Goal: Navigation & Orientation: Locate item on page

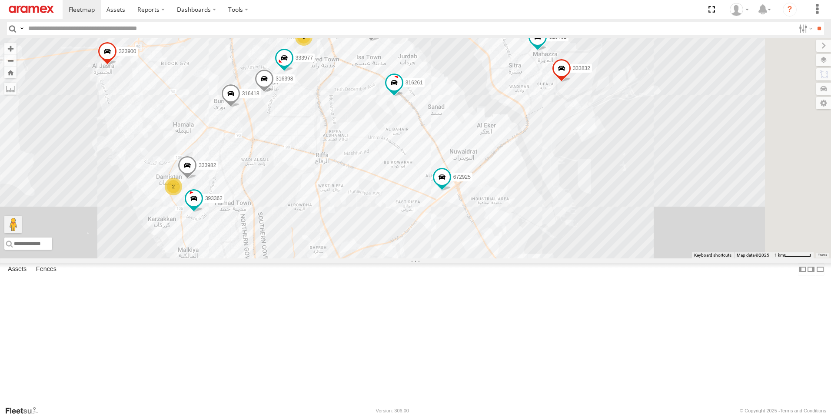
drag, startPoint x: 567, startPoint y: 220, endPoint x: 150, endPoint y: 196, distance: 418.5
click at [150, 196] on main "← Move left → Move right ↑ Move up ↓ Move down + Zoom in - Zoom out Home Jump l…" at bounding box center [415, 221] width 831 height 367
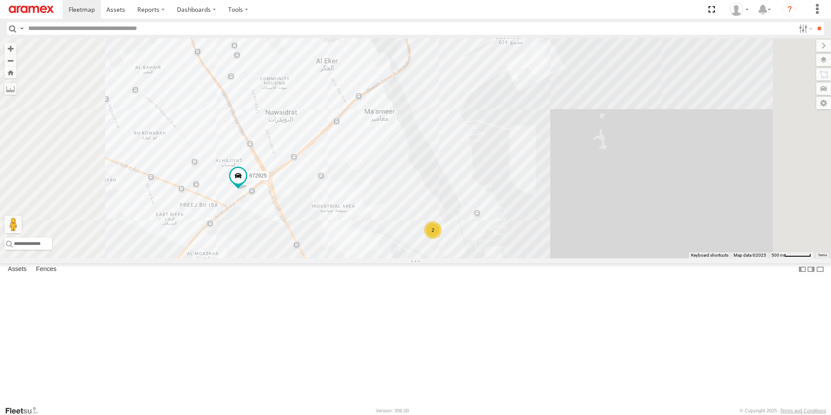
drag, startPoint x: 739, startPoint y: 249, endPoint x: 732, endPoint y: 325, distance: 76.4
click at [733, 258] on div "316421 333981 672923 685637 672925 316417 316261 315406 316418 333983 316422 67…" at bounding box center [415, 148] width 831 height 220
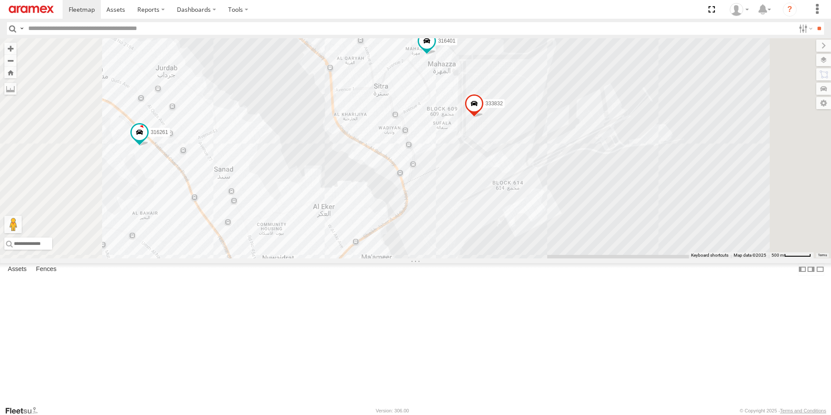
drag, startPoint x: 722, startPoint y: 270, endPoint x: 715, endPoint y: 357, distance: 86.8
click at [726, 258] on div "316421 333981 672923 685637 672925 316417 316261 315406 316418 333983 316422 67…" at bounding box center [415, 148] width 831 height 220
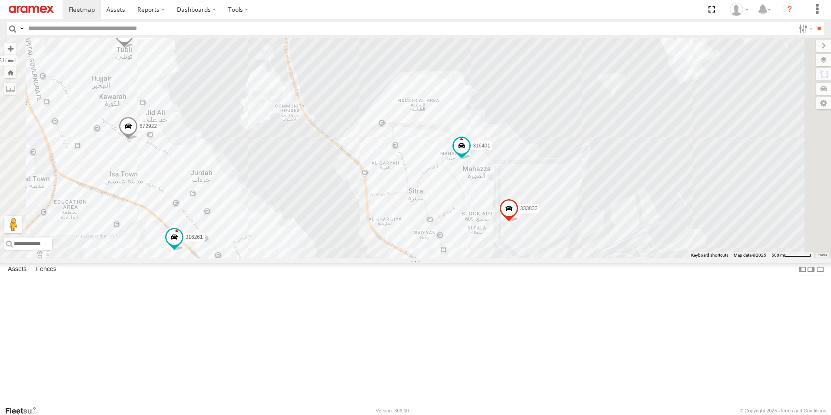
drag, startPoint x: 620, startPoint y: 102, endPoint x: 656, endPoint y: 164, distance: 72.0
click at [656, 164] on div "316421 333981 672923 685637 672925 316417 316261 315406 316418 333983 316422 67…" at bounding box center [415, 148] width 831 height 220
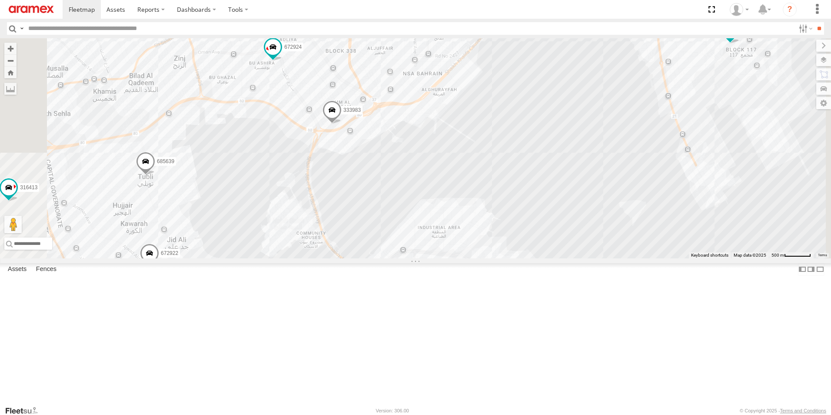
drag, startPoint x: 621, startPoint y: 137, endPoint x: 642, endPoint y: 273, distance: 136.9
click at [642, 258] on div "316421 333981 672923 685637 672925 316417 316261 315406 316418 333983 316422 67…" at bounding box center [415, 148] width 831 height 220
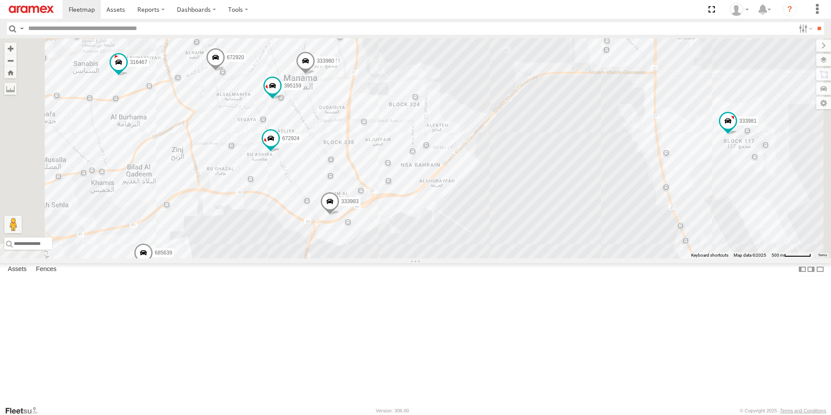
drag, startPoint x: 652, startPoint y: 190, endPoint x: 633, endPoint y: 306, distance: 116.9
click at [639, 258] on div "316421 333981 672923 685637 672925 316417 316261 315406 316418 333983 316422 67…" at bounding box center [415, 148] width 831 height 220
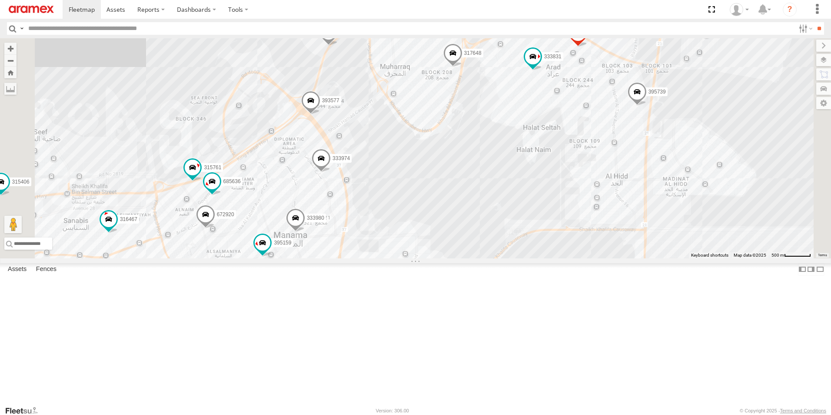
drag, startPoint x: 585, startPoint y: 210, endPoint x: 565, endPoint y: 296, distance: 88.5
click at [565, 258] on div "316421 333981 672923 685637 672925 316417 316261 315406 316418 333983 317520 31…" at bounding box center [415, 148] width 831 height 220
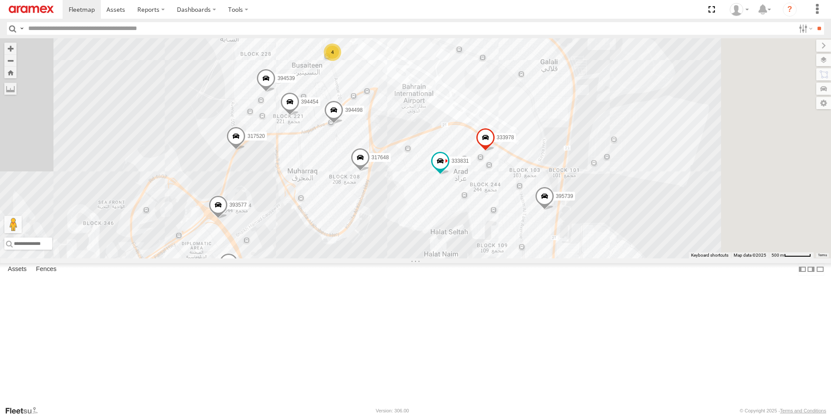
drag, startPoint x: 514, startPoint y: 329, endPoint x: 476, endPoint y: 350, distance: 42.8
click at [476, 258] on div "316421 333981 672923 685637 672925 316417 316261 315406 316418 333983 317520 31…" at bounding box center [415, 148] width 831 height 220
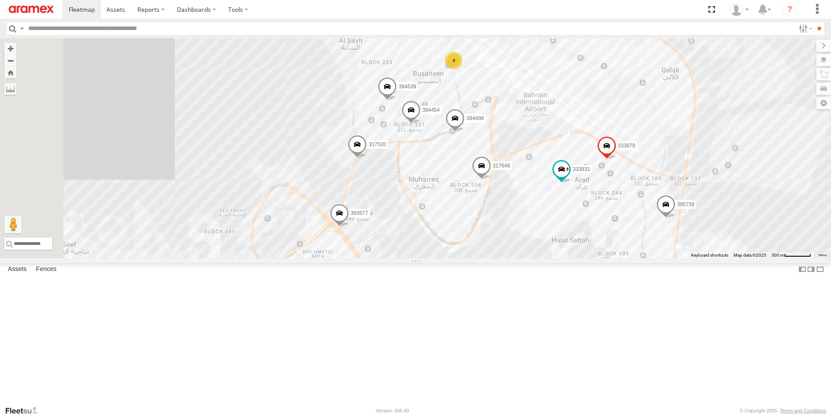
drag, startPoint x: 249, startPoint y: 180, endPoint x: 549, endPoint y: 158, distance: 300.3
click at [549, 158] on div "316421 333981 672923 685637 672925 316417 316261 315406 316418 333983 317520 31…" at bounding box center [415, 148] width 831 height 220
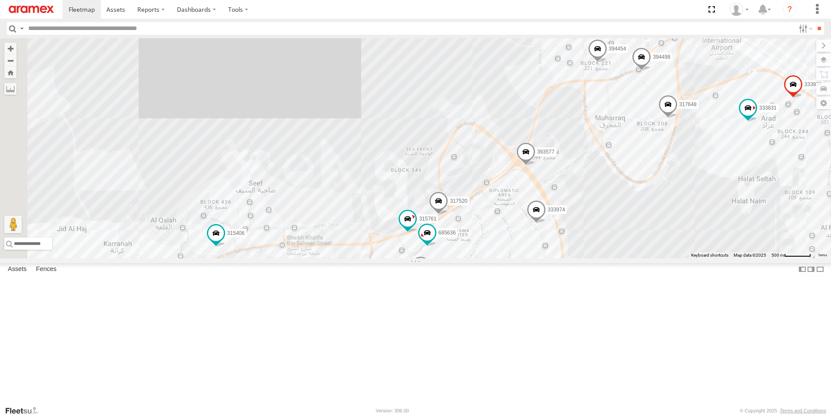
drag, startPoint x: 443, startPoint y: 225, endPoint x: 431, endPoint y: 148, distance: 77.4
click at [431, 148] on div "316421 333981 672923 685637 672925 316417 316261 315406 316418 333983 317520 31…" at bounding box center [415, 148] width 831 height 220
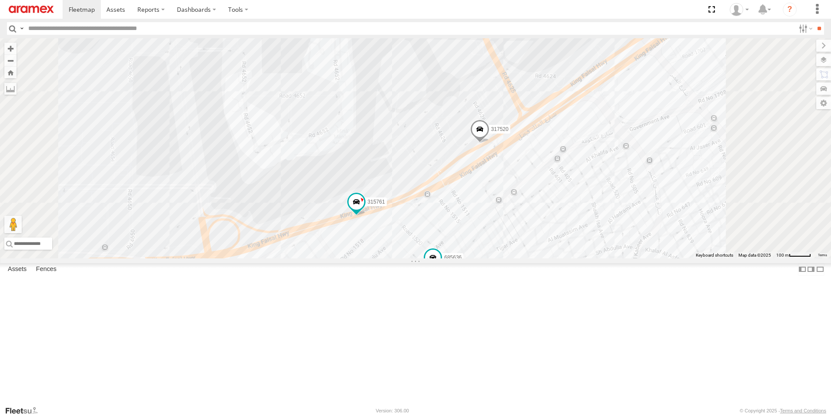
click at [490, 143] on span at bounding box center [479, 131] width 19 height 23
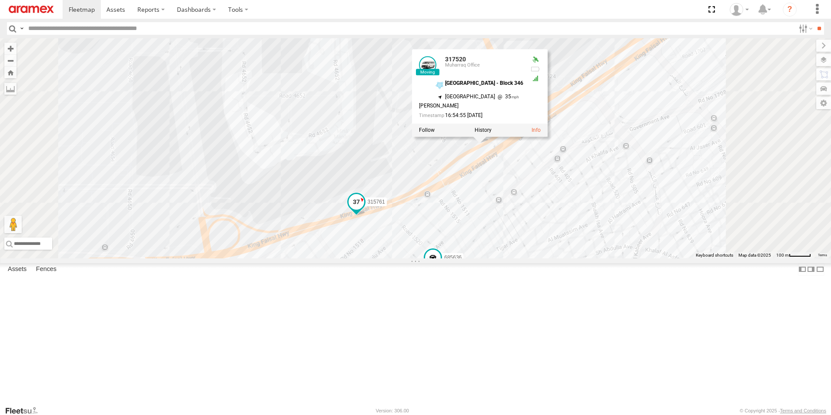
click at [364, 210] on span at bounding box center [357, 202] width 16 height 16
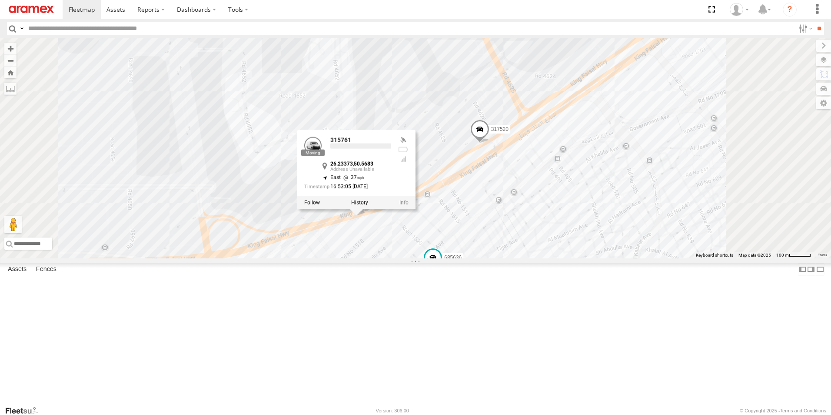
click at [416, 209] on div at bounding box center [356, 202] width 118 height 13
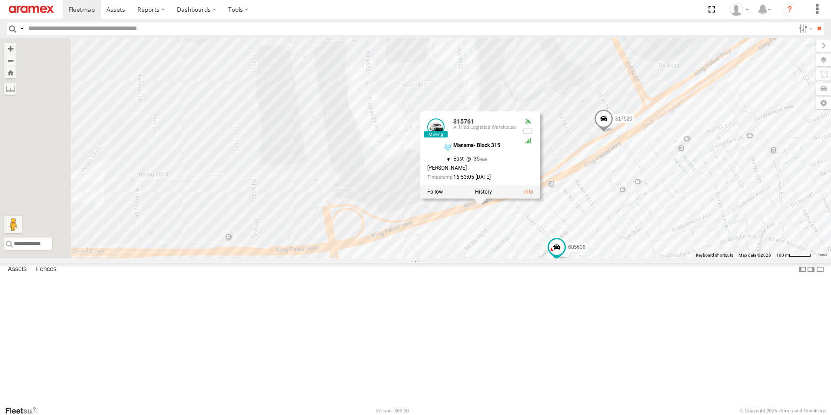
drag, startPoint x: 336, startPoint y: 242, endPoint x: 519, endPoint y: 250, distance: 182.7
click at [519, 250] on div "317520 685636 315761 315761 Al Hidd Logistics Warehouse Manama- Block 315 26.23…" at bounding box center [415, 148] width 831 height 220
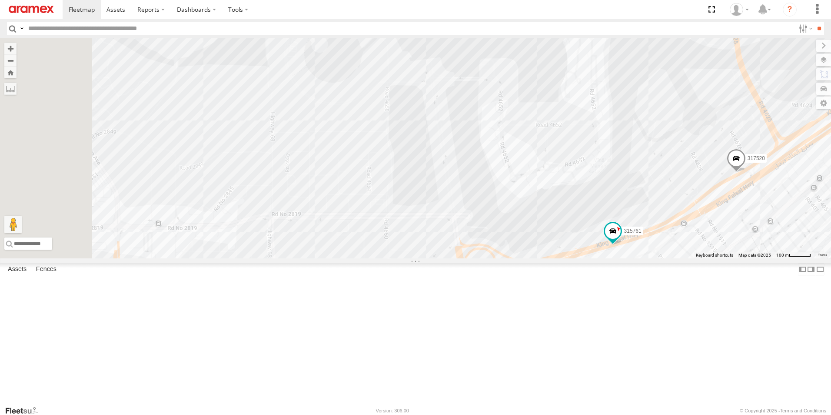
drag, startPoint x: 396, startPoint y: 191, endPoint x: 588, endPoint y: 249, distance: 200.2
click at [588, 249] on div "317520 685636 315761 316467" at bounding box center [415, 148] width 831 height 220
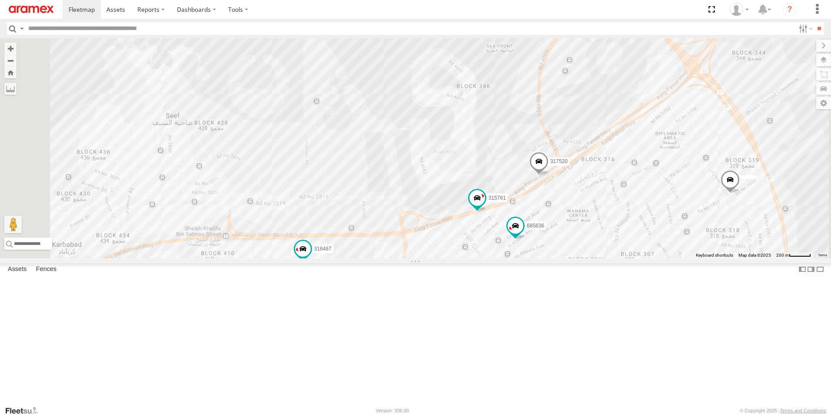
click at [486, 151] on div "317520 685636 315761 316467 333980 672920 393577" at bounding box center [415, 148] width 831 height 220
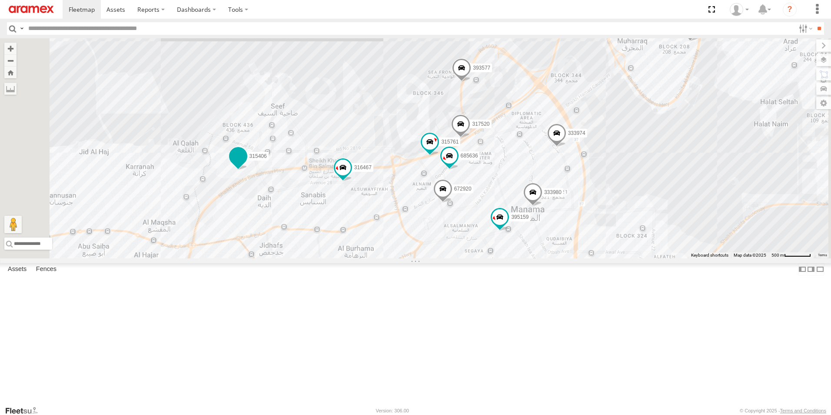
click at [246, 164] on span at bounding box center [238, 156] width 16 height 16
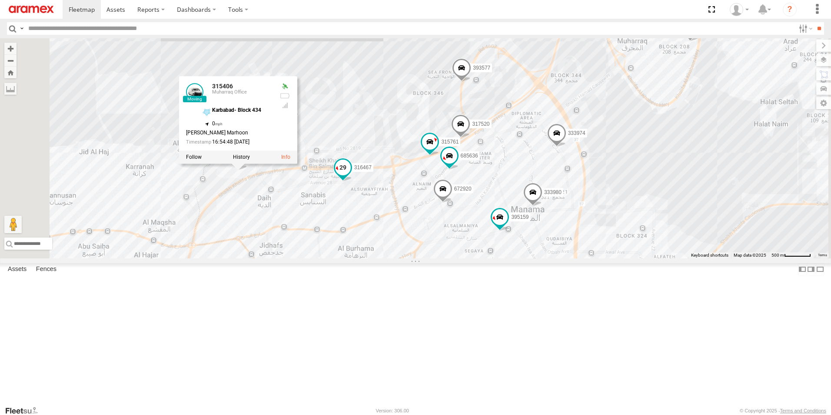
click at [351, 175] on span at bounding box center [343, 168] width 16 height 16
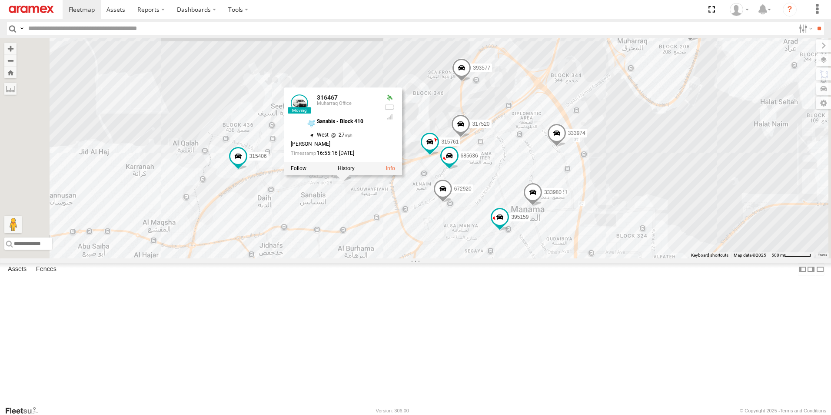
click at [500, 127] on div "317520 685636 315761 316467 333980 672920 393577 333974 394454 395159 317648 39…" at bounding box center [415, 148] width 831 height 220
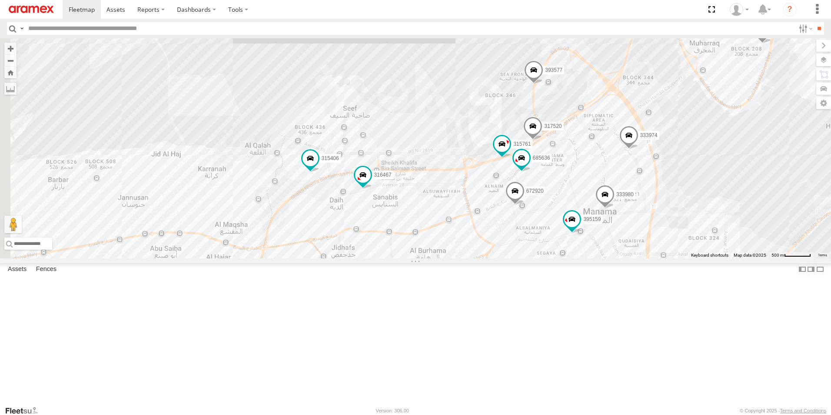
drag, startPoint x: 751, startPoint y: 226, endPoint x: 833, endPoint y: 228, distance: 81.3
click at [831, 228] on html at bounding box center [415, 207] width 831 height 415
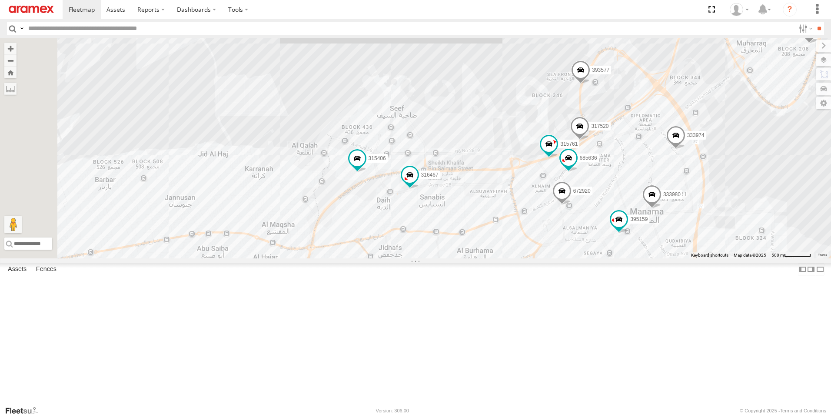
drag, startPoint x: 411, startPoint y: 119, endPoint x: 512, endPoint y: 80, distance: 108.7
click at [510, 81] on div "317520 685636 315761 316467 333980 672920 393577 333974 394454 395159 317648 39…" at bounding box center [415, 148] width 831 height 220
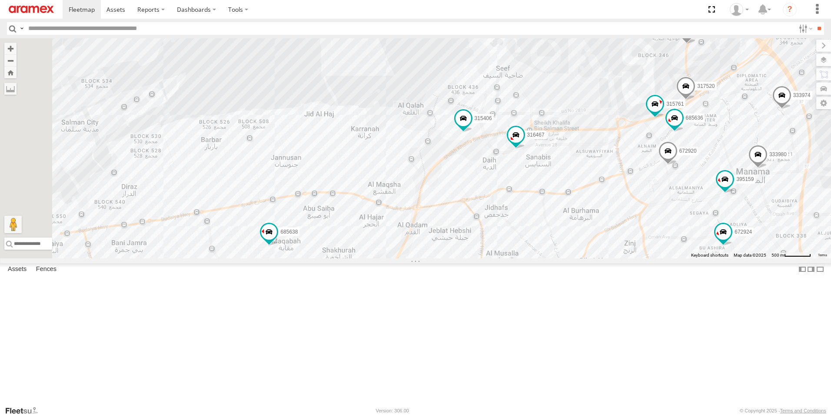
click at [523, 72] on div "317520 685636 315761 316467 333980 672920 393577 333974 394454 395159 317648 39…" at bounding box center [415, 148] width 831 height 220
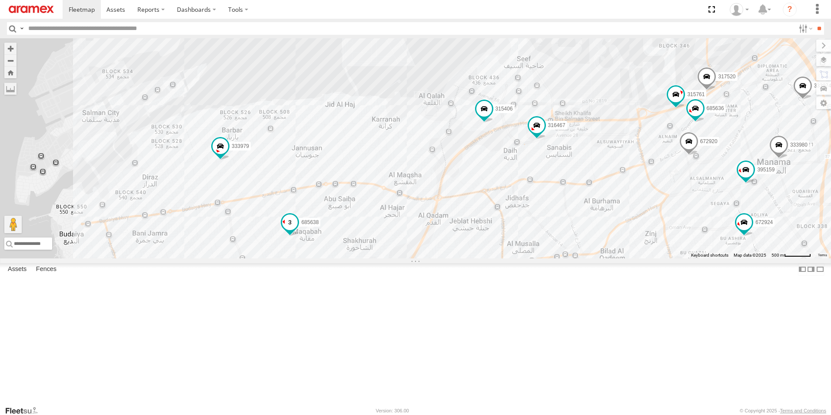
click at [298, 230] on span at bounding box center [290, 223] width 16 height 16
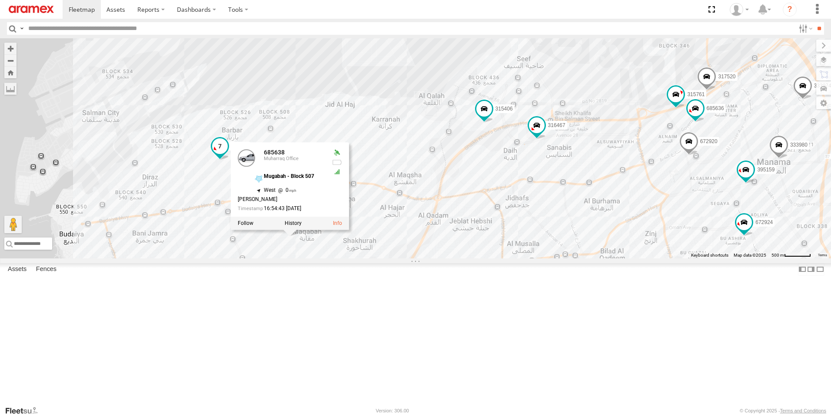
click at [228, 154] on span at bounding box center [220, 147] width 16 height 16
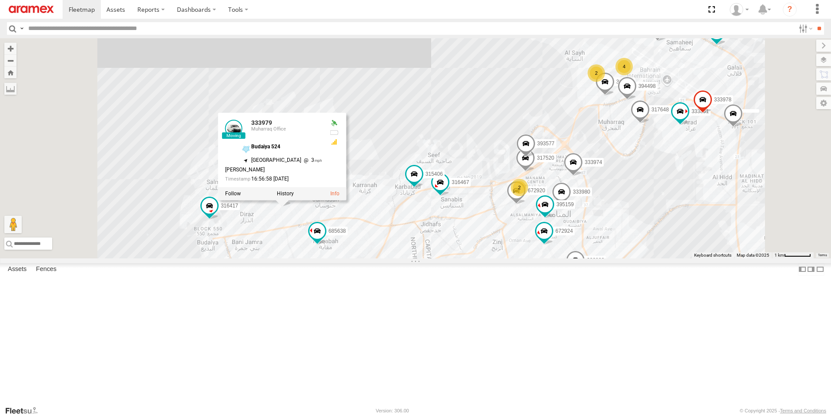
click at [258, 316] on span at bounding box center [251, 308] width 16 height 16
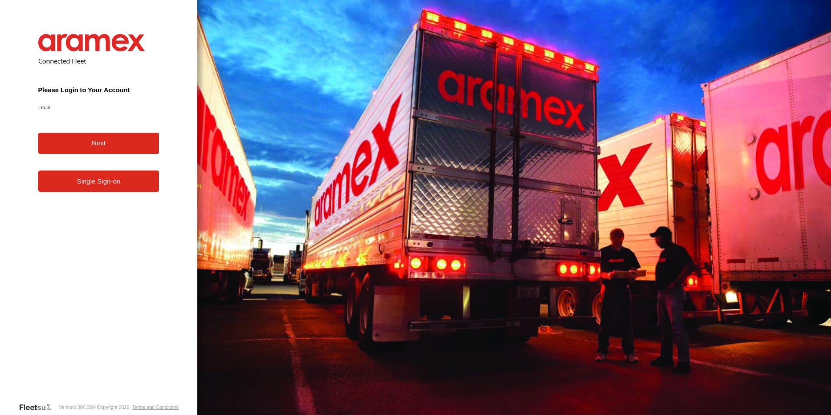
click at [104, 150] on button "Next" at bounding box center [98, 143] width 121 height 21
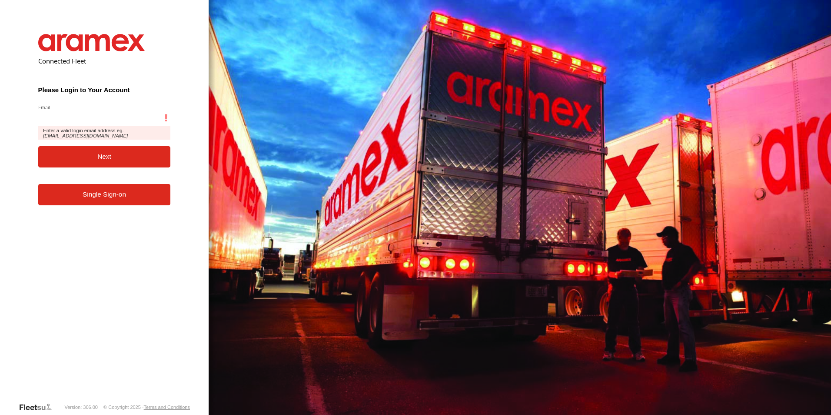
click at [91, 118] on input "Email" at bounding box center [104, 118] width 133 height 16
type input "**********"
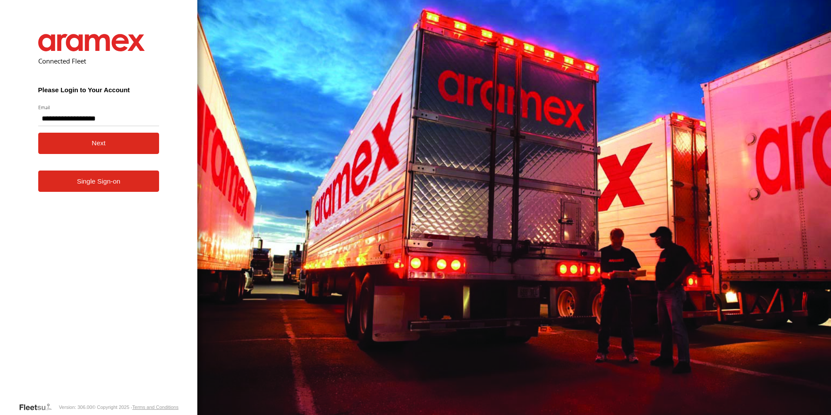
click at [97, 147] on button "Next" at bounding box center [98, 143] width 121 height 21
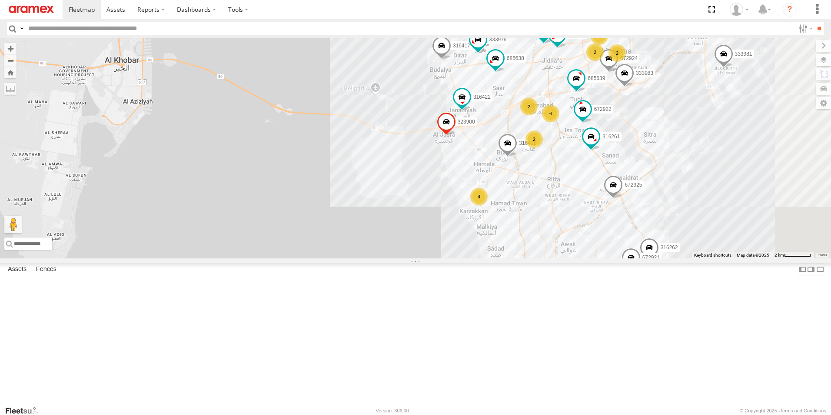
drag, startPoint x: 385, startPoint y: 253, endPoint x: 287, endPoint y: 205, distance: 108.7
click at [288, 205] on div "316421 316418 333981 395739 672922 672923 685639 685637 672925 316417 316261 4 …" at bounding box center [415, 148] width 831 height 220
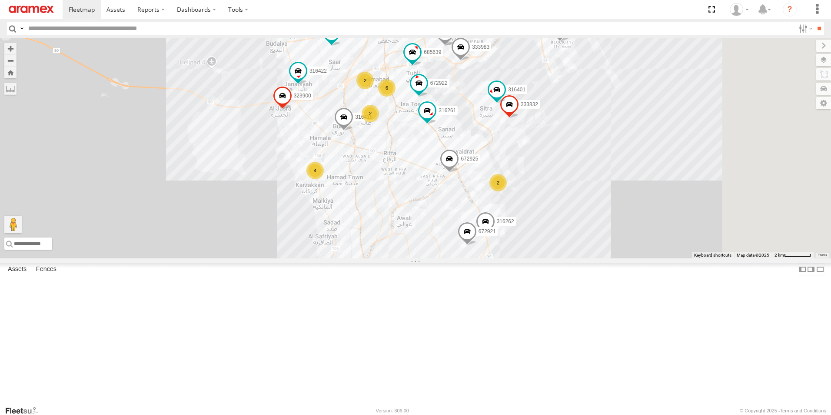
drag, startPoint x: 441, startPoint y: 299, endPoint x: 257, endPoint y: 268, distance: 186.9
click at [257, 258] on div "316421 316418 333981 395739 672922 672923 685639 685637 672925 316417 316261 4 …" at bounding box center [415, 148] width 831 height 220
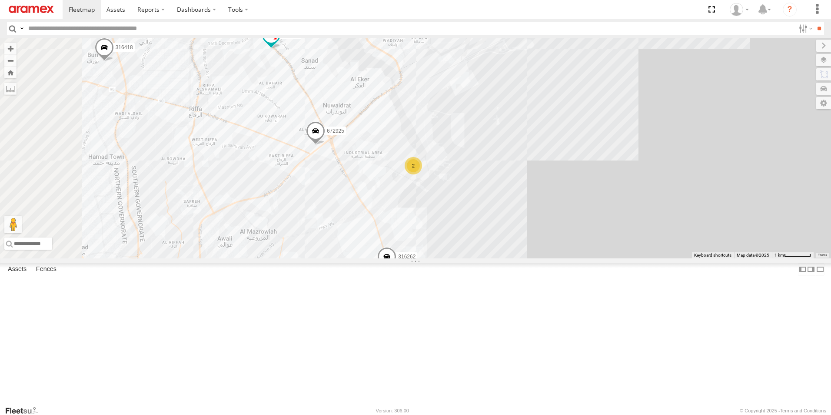
drag, startPoint x: 559, startPoint y: 257, endPoint x: 665, endPoint y: 345, distance: 138.0
click at [663, 258] on div "316421 316418 333981 395739 672922 672923 685639 685637 672925 316417 316261 31…" at bounding box center [415, 148] width 831 height 220
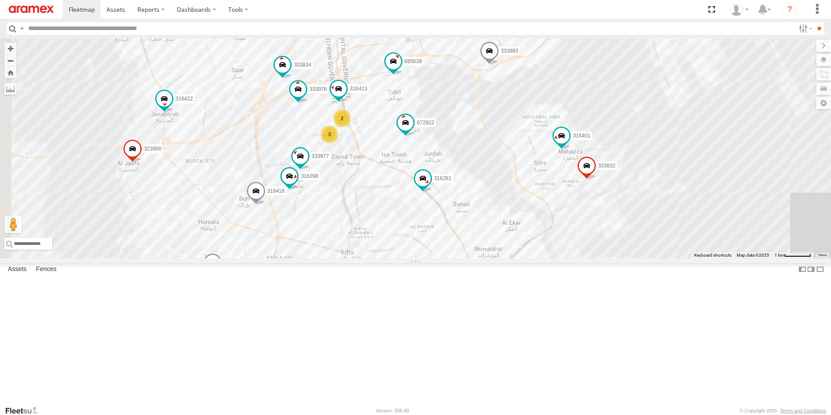
drag, startPoint x: 502, startPoint y: 106, endPoint x: 582, endPoint y: 189, distance: 115.6
click at [582, 189] on div "316421 316418 333981 395739 672922 672923 685639 685637 672925 316417 316261 31…" at bounding box center [415, 148] width 831 height 220
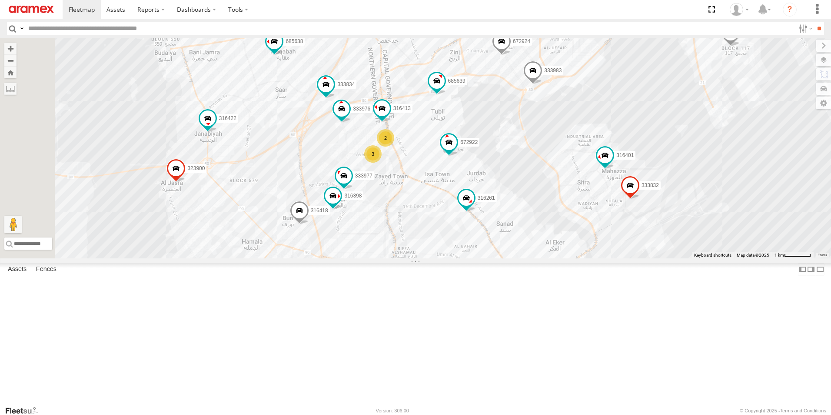
click at [582, 189] on div "316421 316418 333981 395739 672922 672923 685639 685637 672925 316417 316261 31…" at bounding box center [415, 148] width 831 height 220
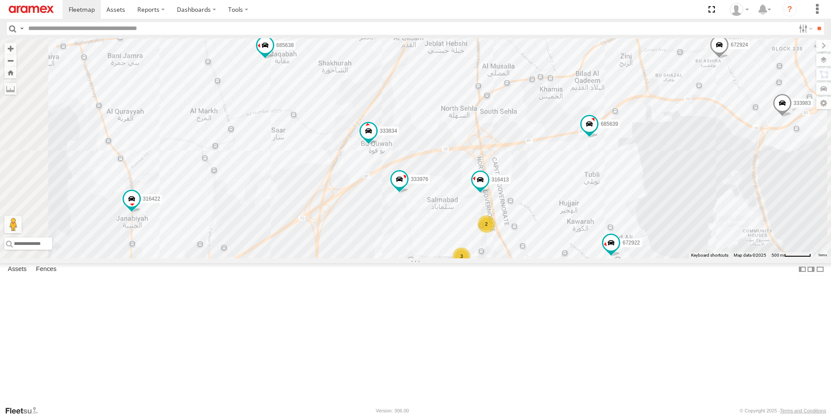
scroll to position [130, 0]
click at [0, 0] on div at bounding box center [0, 0] width 0 height 0
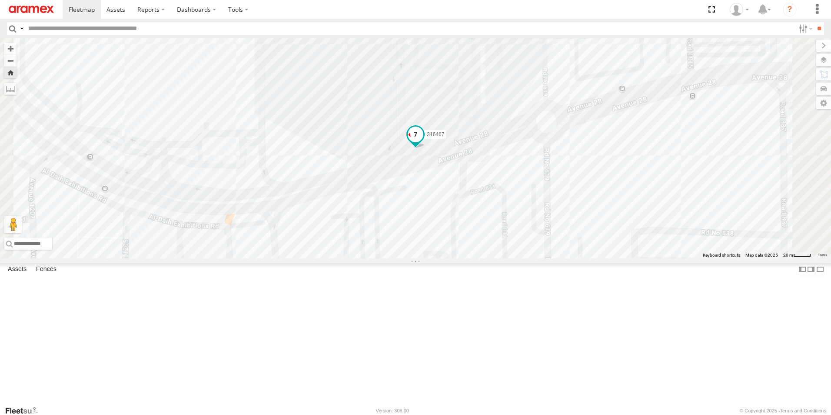
click at [446, 139] on label "316467" at bounding box center [433, 134] width 26 height 9
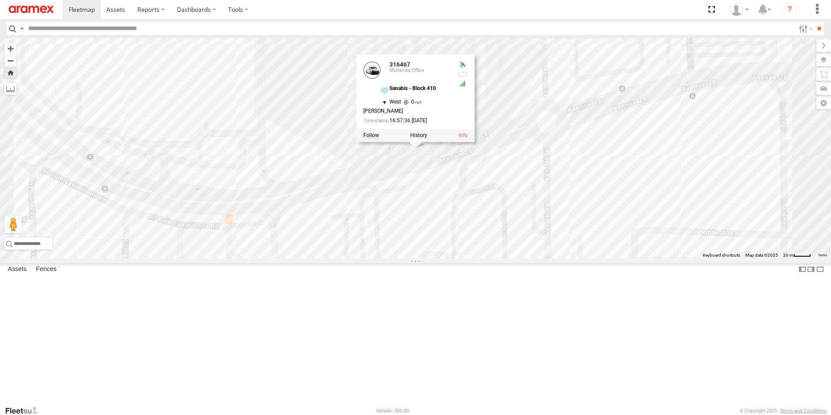
click at [423, 155] on div "316467 316467 Muharraq Office Sanabis - Block 410 26.22822 , 50.5407 West 0 Rat…" at bounding box center [415, 148] width 831 height 220
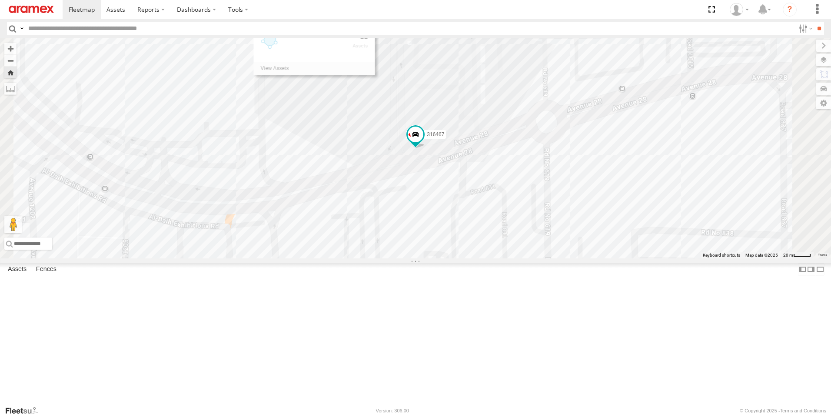
click at [423, 155] on div "316467" at bounding box center [415, 148] width 831 height 220
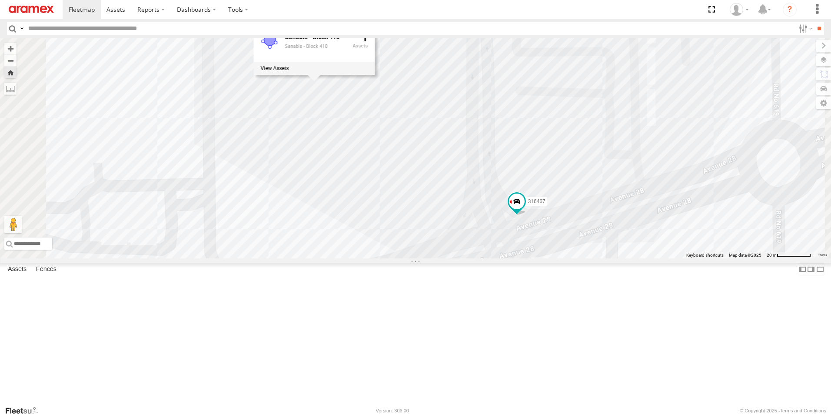
scroll to position [696, 0]
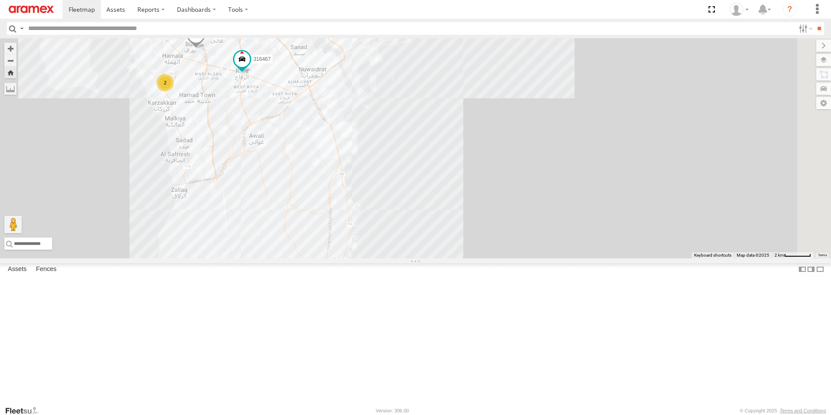
drag, startPoint x: 729, startPoint y: 308, endPoint x: 466, endPoint y: 49, distance: 369.2
click at [466, 49] on div "672920 672923 333834 672924 685638 333977 316422 333831 323900 333979 316401 33…" at bounding box center [415, 148] width 831 height 220
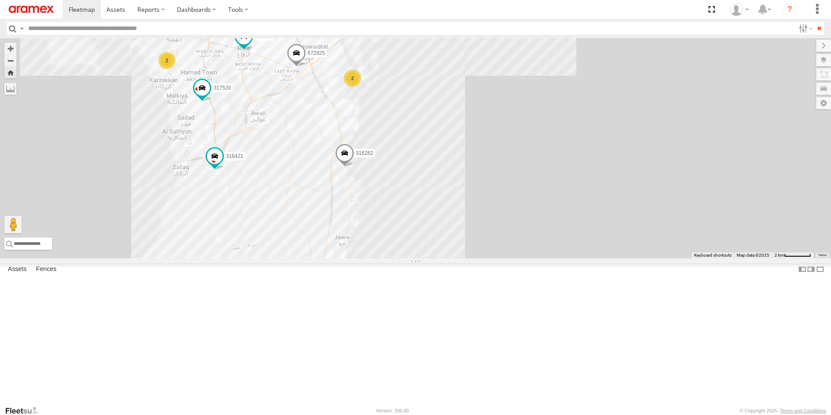
drag, startPoint x: 418, startPoint y: 137, endPoint x: 543, endPoint y: 217, distance: 148.2
click at [543, 217] on div "672920 672923 333834 672924 685638 333977 316422 333831 323900 333979 316401 33…" at bounding box center [415, 148] width 831 height 220
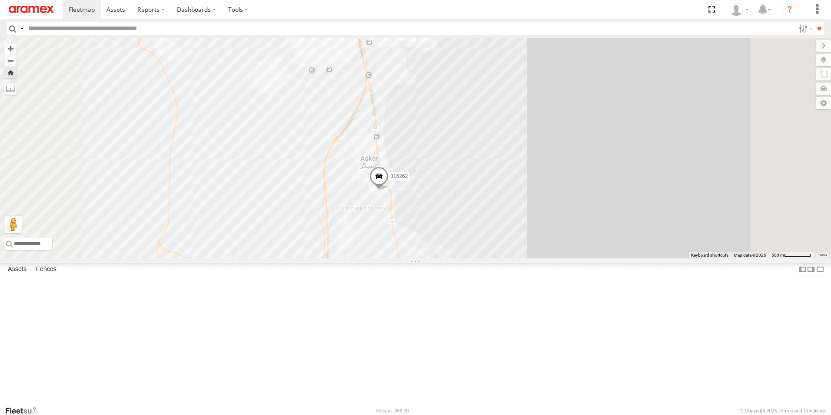
click at [389, 190] on span at bounding box center [379, 178] width 19 height 23
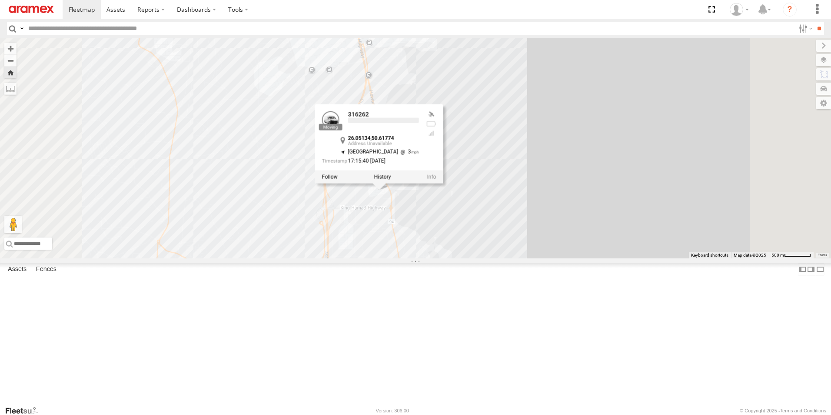
click at [391, 180] on label at bounding box center [382, 177] width 17 height 6
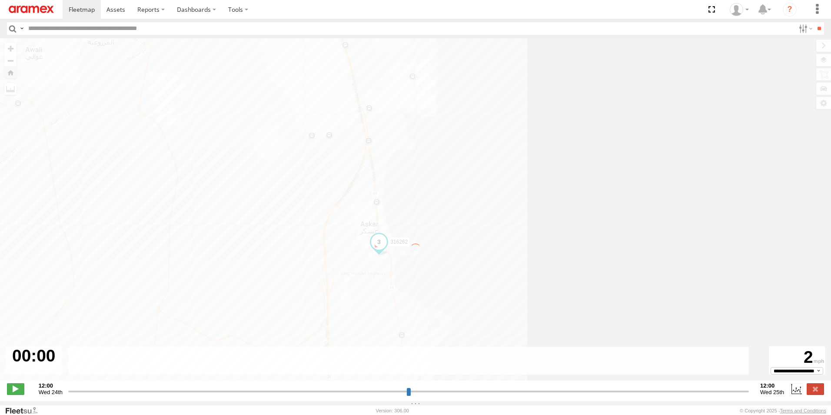
type input "**********"
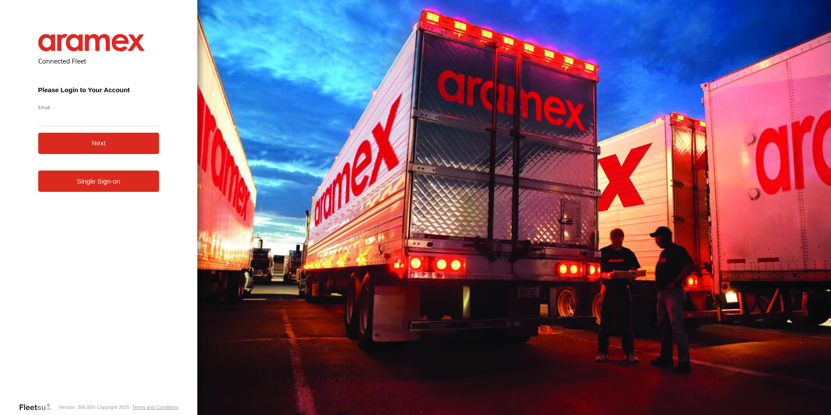
click at [88, 117] on input "Email" at bounding box center [98, 118] width 121 height 16
type input "**********"
click at [103, 143] on button "Next" at bounding box center [98, 143] width 121 height 21
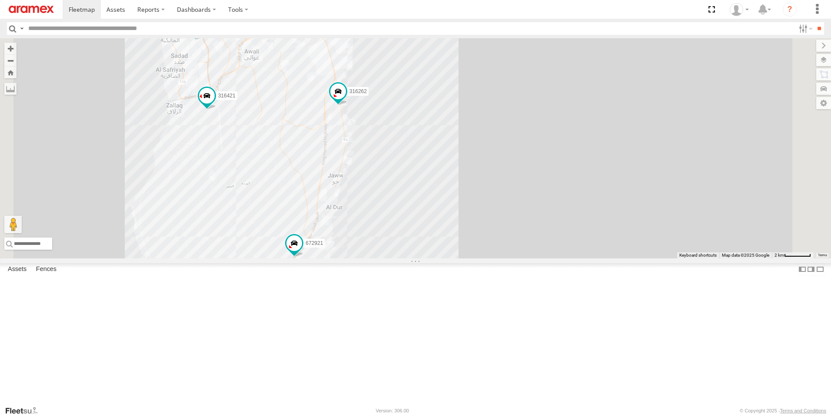
drag, startPoint x: 609, startPoint y: 328, endPoint x: 572, endPoint y: 216, distance: 118.5
click at [575, 226] on div "316421 316418 317520 333981 316414 316262 685638 672921 316467 672925 3 315405 …" at bounding box center [415, 148] width 831 height 220
click at [566, 199] on div "316421 316418 317520 333981 316414 316262 685638 672921 316467 672925 3 315405 …" at bounding box center [415, 148] width 831 height 220
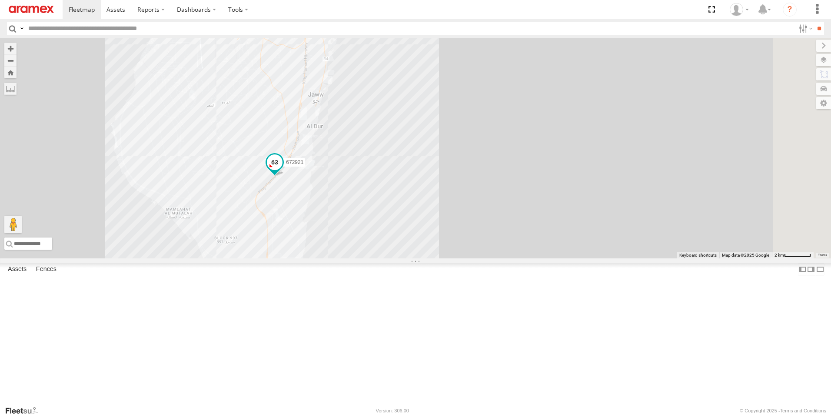
click at [387, 240] on div "316421 316418 317520 333981 316414 316262 685638 672921 316467 672925 3 315405 …" at bounding box center [415, 148] width 831 height 220
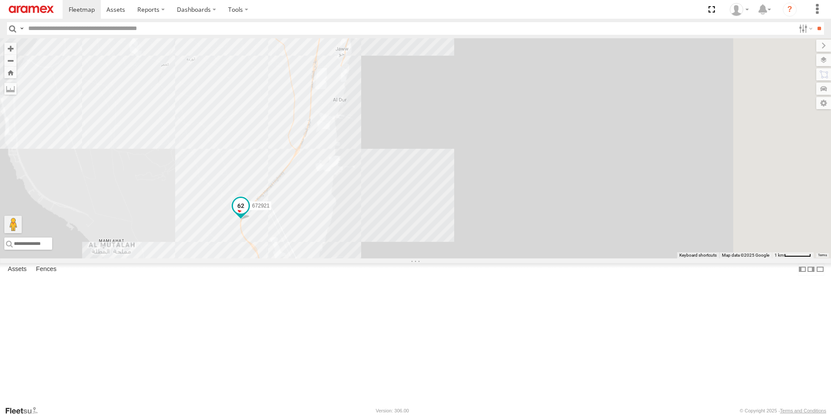
click at [387, 240] on div "316421 316418 317520 333981 316414 316262 685638 672921 316467 672925 315405 31…" at bounding box center [415, 148] width 831 height 220
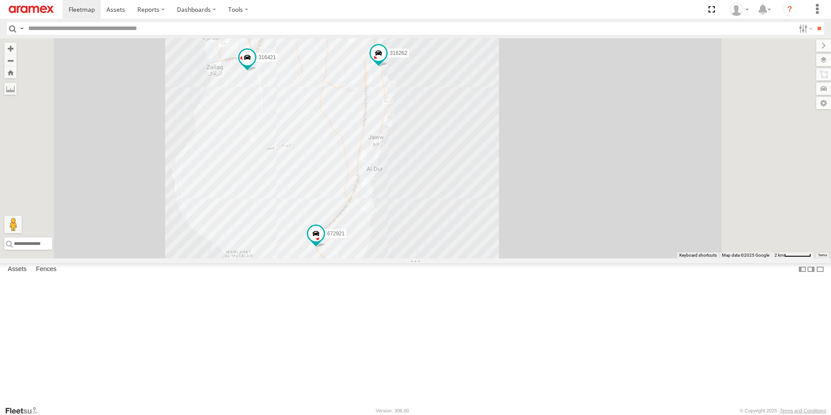
drag, startPoint x: 565, startPoint y: 184, endPoint x: 538, endPoint y: 254, distance: 75.0
click at [538, 254] on div "316421 316418 317520 333981 316414 316262 685638 672921 316467 672925 315405 31…" at bounding box center [415, 148] width 831 height 220
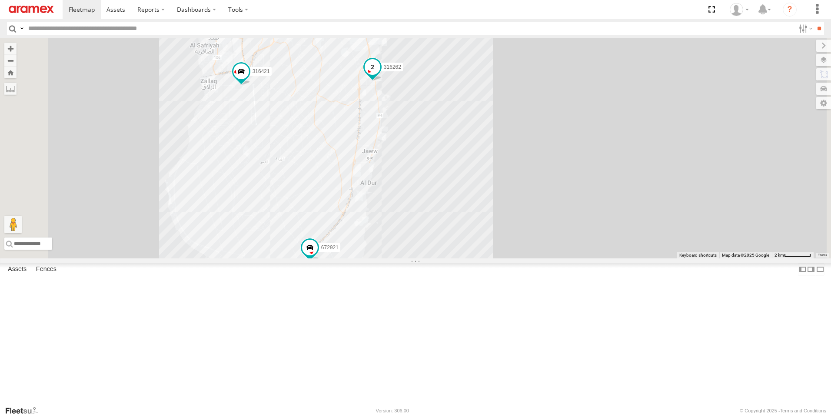
click at [380, 75] on span at bounding box center [373, 67] width 16 height 16
click at [619, 204] on div "316421 316418 317520 333981 316414 316262 685638 672921 316467 672925 315405 31…" at bounding box center [415, 148] width 831 height 220
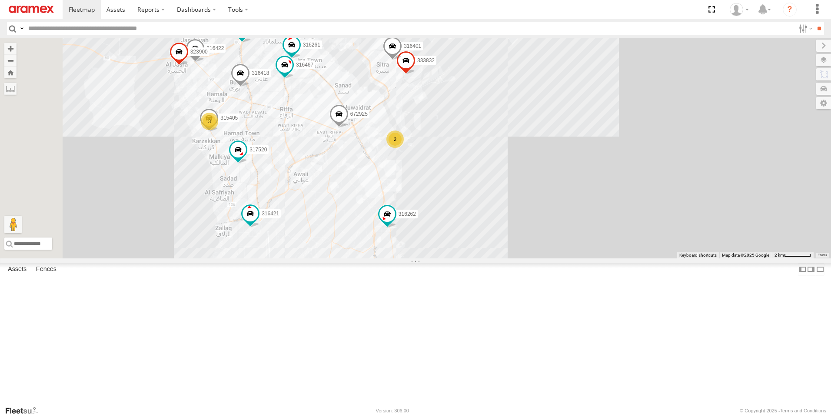
drag, startPoint x: 572, startPoint y: 142, endPoint x: 589, endPoint y: 324, distance: 183.4
click at [589, 258] on div "316421 316418 317520 333981 316414 316262 685638 672921 316467 672925 315405 31…" at bounding box center [415, 148] width 831 height 220
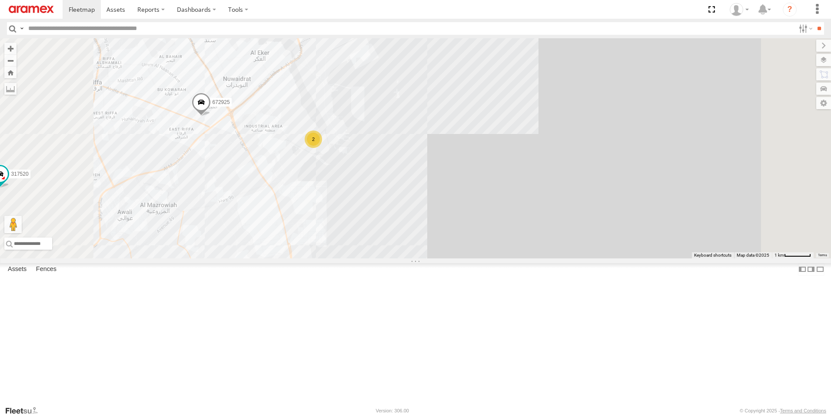
click at [544, 248] on div "316421 316418 317520 333981 316414 316262 685638 672921 316467 672925 315405 31…" at bounding box center [415, 148] width 831 height 220
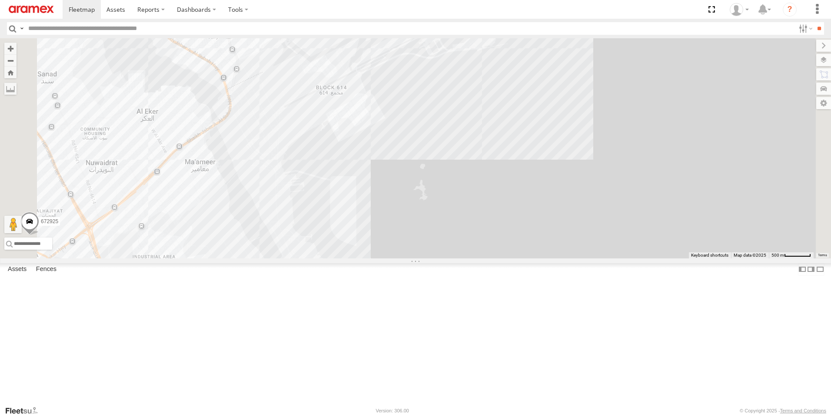
drag, startPoint x: 523, startPoint y: 194, endPoint x: 595, endPoint y: 343, distance: 165.8
click at [585, 258] on div "316421 316418 317520 333981 316414 316262 685638 672921 316467 672925 315405 31…" at bounding box center [415, 148] width 831 height 220
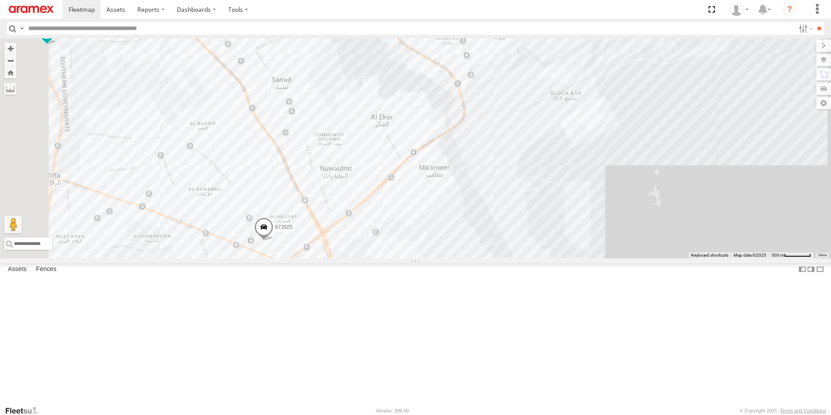
drag, startPoint x: 560, startPoint y: 296, endPoint x: 755, endPoint y: 287, distance: 194.5
click at [755, 258] on div "316421 316418 317520 333981 316414 316262 685638 672921 316467 672925 315405 31…" at bounding box center [415, 148] width 831 height 220
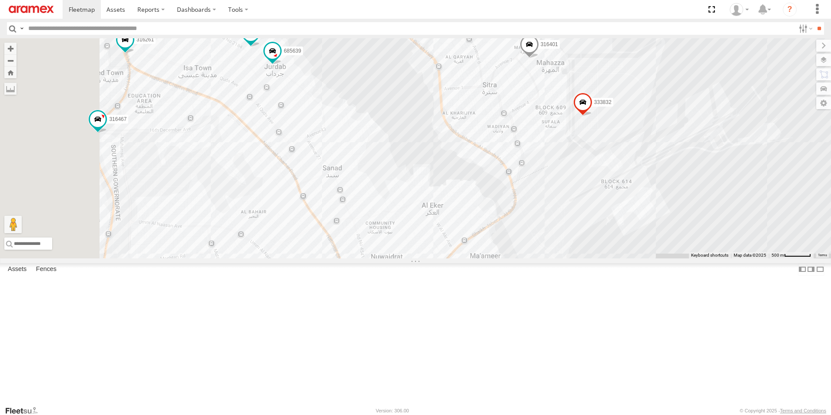
drag, startPoint x: 453, startPoint y: 89, endPoint x: 527, endPoint y: 315, distance: 237.6
click at [527, 258] on div "316421 316418 317520 333981 316414 316262 685638 672921 316467 672925 315405 31…" at bounding box center [415, 148] width 831 height 220
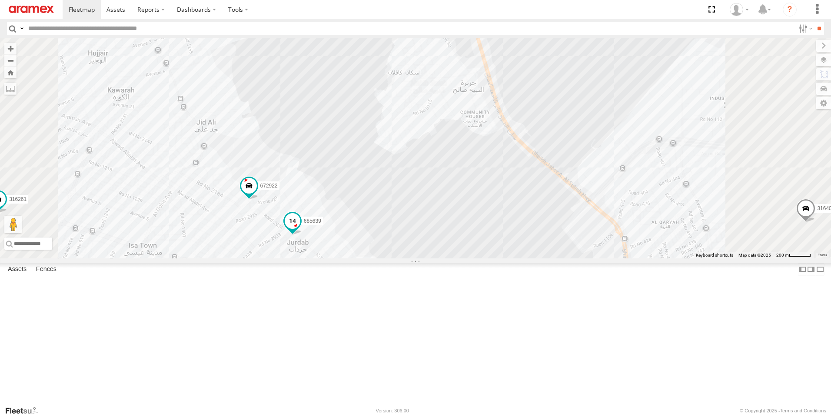
click at [300, 229] on span at bounding box center [293, 221] width 16 height 16
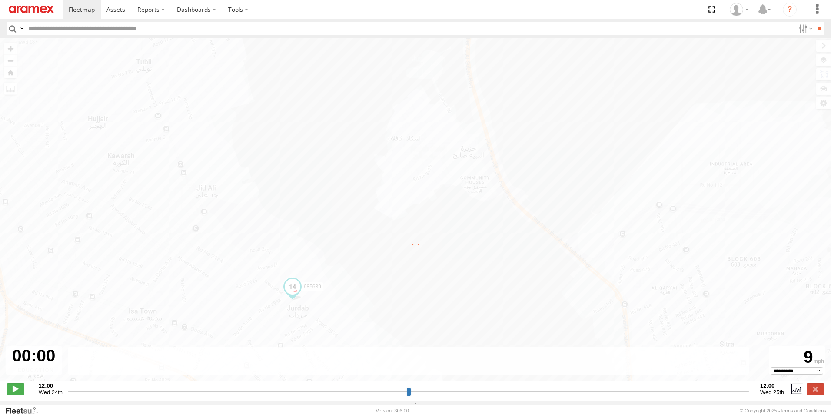
type input "**********"
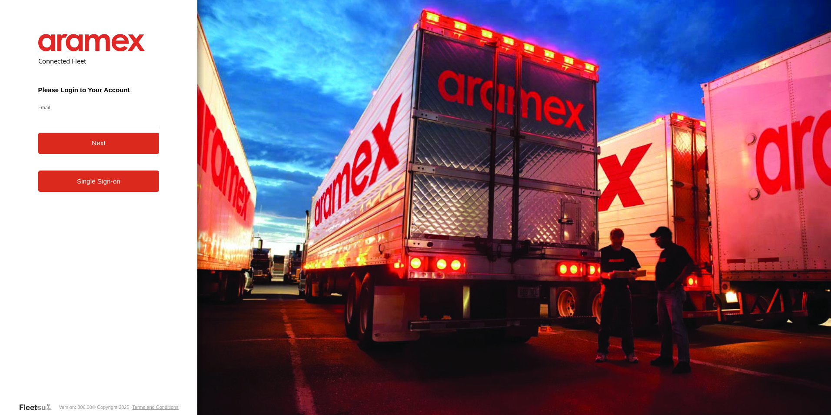
click at [90, 116] on input "Email" at bounding box center [98, 118] width 121 height 16
type input "**********"
click at [95, 180] on link "Single Sign-on" at bounding box center [98, 180] width 121 height 21
click at [102, 144] on button "Next" at bounding box center [98, 143] width 121 height 21
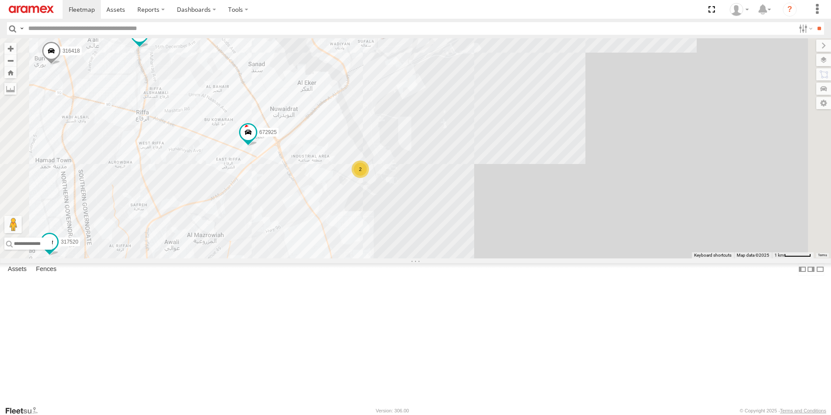
drag, startPoint x: 576, startPoint y: 143, endPoint x: 616, endPoint y: 263, distance: 125.8
click at [616, 258] on div "316421 316418 317520 333981 333979 316414 316262 685638 672921 316467 672925 31…" at bounding box center [415, 148] width 831 height 220
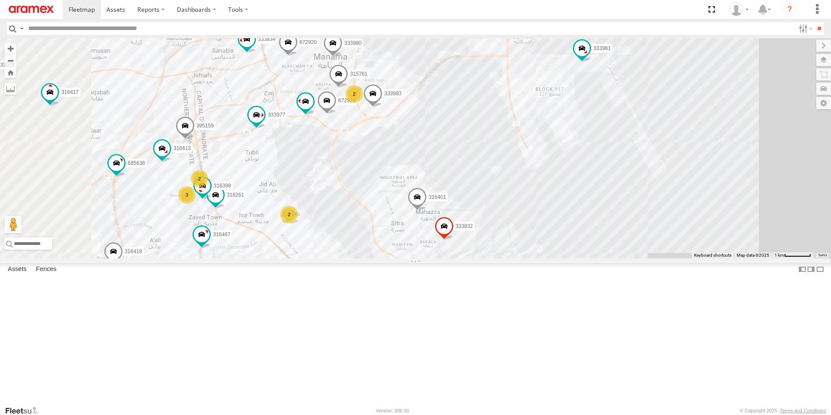
drag, startPoint x: 387, startPoint y: 175, endPoint x: 413, endPoint y: 257, distance: 86.2
click at [410, 250] on div "316421 316418 317520 333981 333979 316414 316262 685638 672921 316467 672925 31…" at bounding box center [415, 148] width 831 height 220
click at [413, 257] on div "316421 316418 317520 333981 333979 316414 316262 685638 672921 316467 672925 31…" at bounding box center [415, 148] width 831 height 220
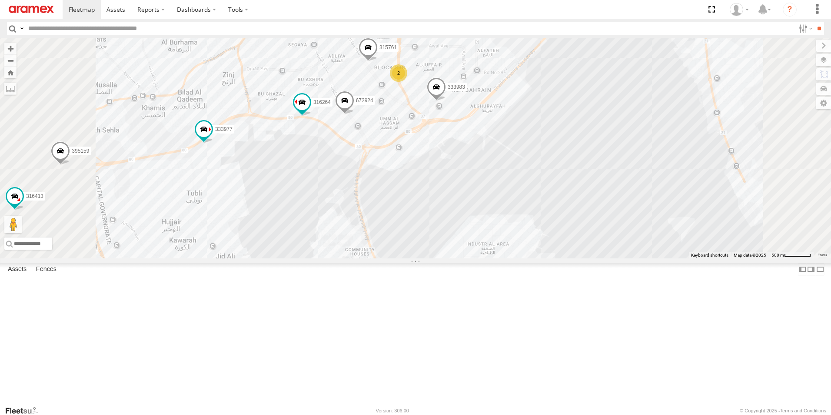
drag, startPoint x: 409, startPoint y: 262, endPoint x: 473, endPoint y: 170, distance: 111.8
click at [472, 171] on div "316421 316418 317520 333981 333979 316414 316262 685638 672921 316467 672925 31…" at bounding box center [415, 148] width 831 height 220
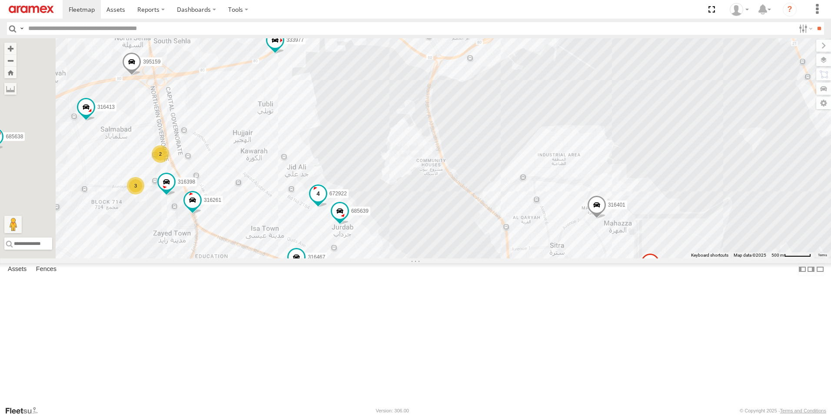
click at [326, 201] on span at bounding box center [318, 194] width 16 height 16
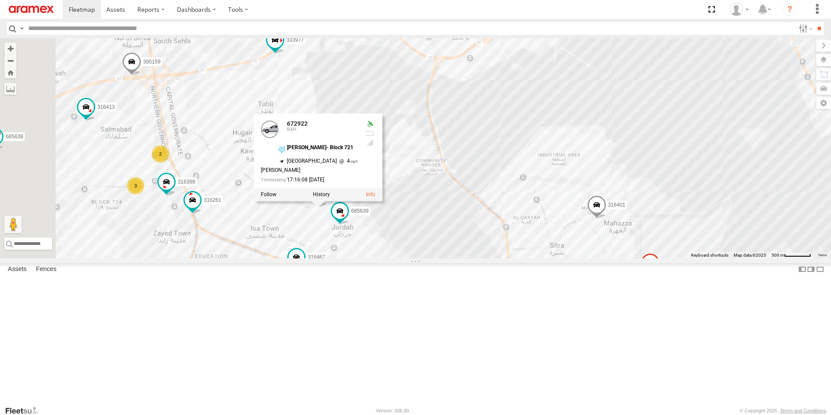
click at [474, 170] on div "316421 316418 317520 333981 333979 316414 316262 685638 672921 316467 672925 31…" at bounding box center [415, 148] width 831 height 220
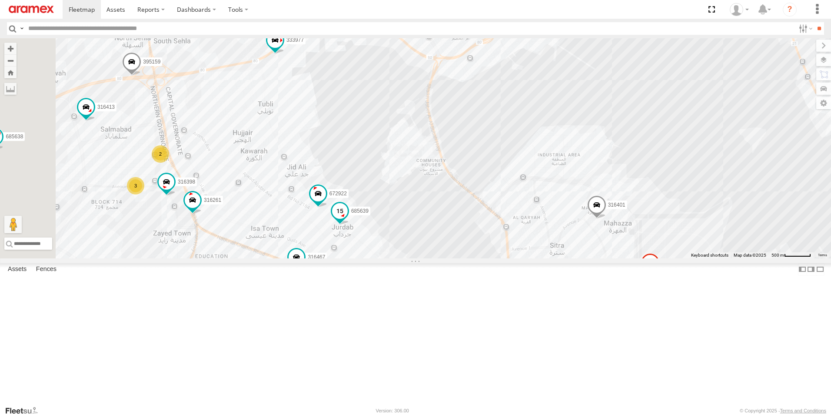
click at [348, 219] on span at bounding box center [340, 211] width 16 height 16
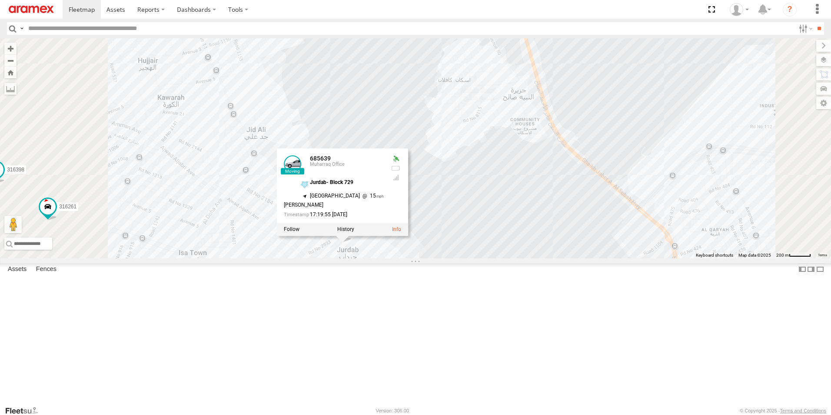
click at [457, 195] on div "316421 316418 317520 333981 333979 316414 316262 685638 672921 316467 672925 31…" at bounding box center [415, 148] width 831 height 220
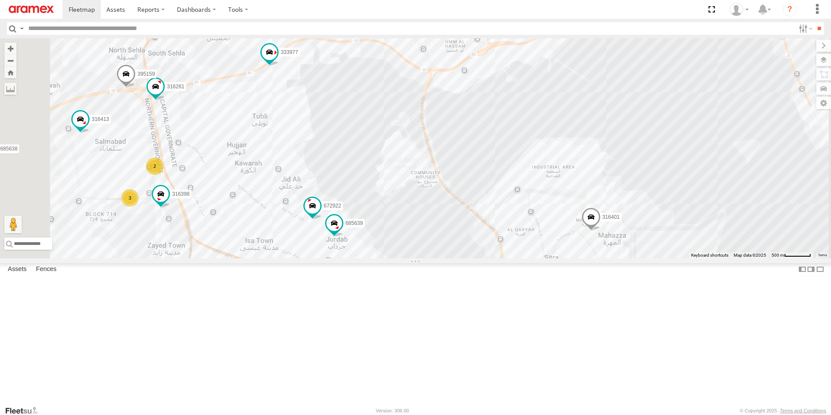
drag, startPoint x: 296, startPoint y: 176, endPoint x: 309, endPoint y: 215, distance: 40.7
click at [309, 215] on div "316421 316418 317520 333981 333979 316414 316262 685638 672921 316467 672925 31…" at bounding box center [415, 148] width 831 height 220
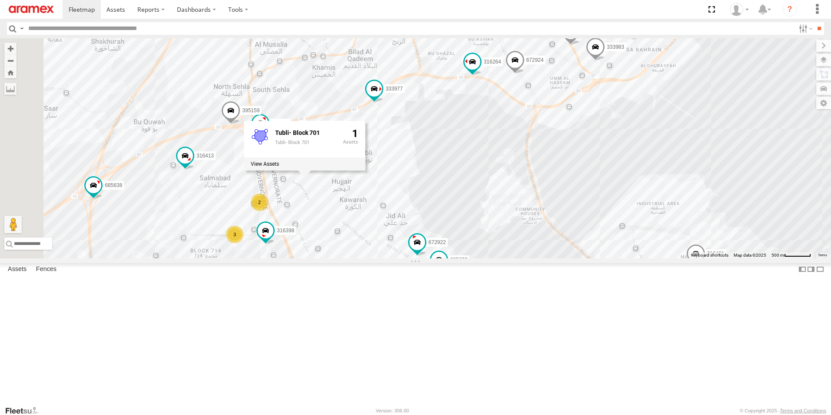
drag, startPoint x: 442, startPoint y: 202, endPoint x: 551, endPoint y: 243, distance: 116.5
click at [551, 243] on div "316421 316418 317520 333981 333979 316414 316262 685638 672921 316467 672925 31…" at bounding box center [415, 148] width 831 height 220
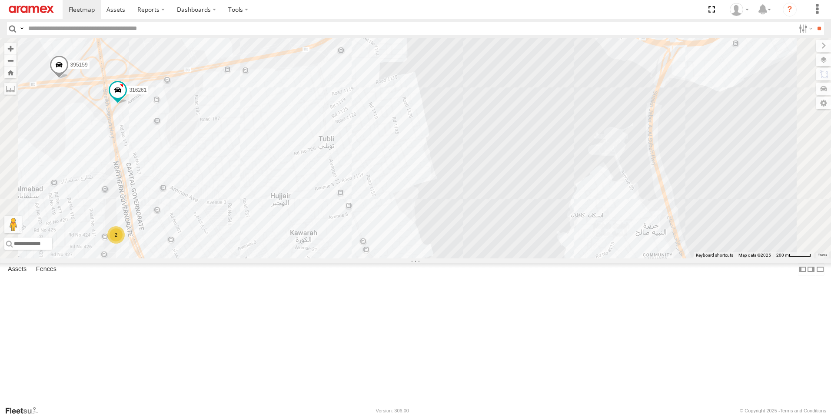
click at [353, 30] on span at bounding box center [346, 22] width 16 height 16
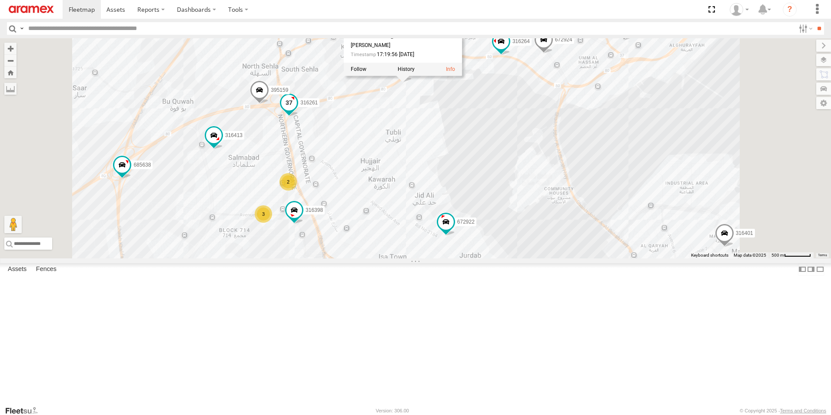
click at [297, 110] on span at bounding box center [289, 103] width 16 height 16
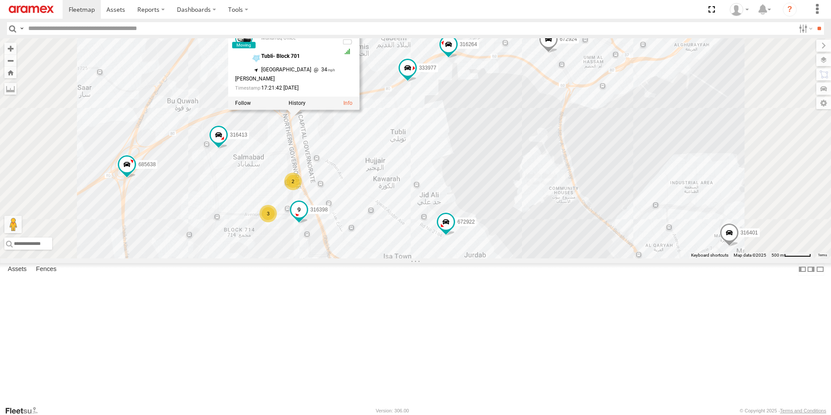
click at [307, 218] on span at bounding box center [299, 210] width 16 height 16
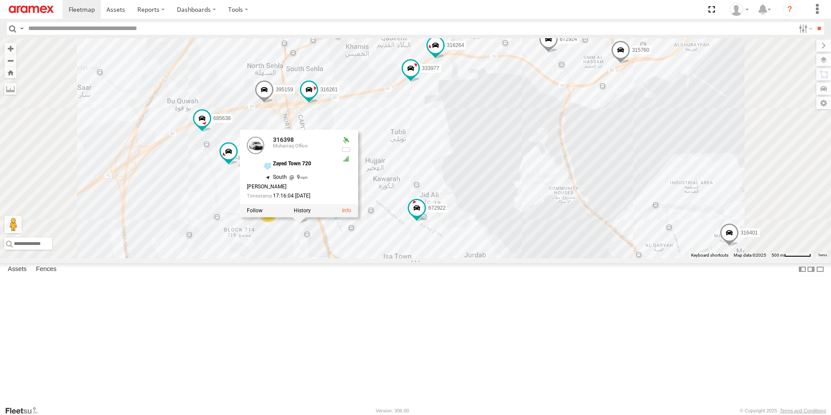
click at [0, 0] on div at bounding box center [0, 0] width 0 height 0
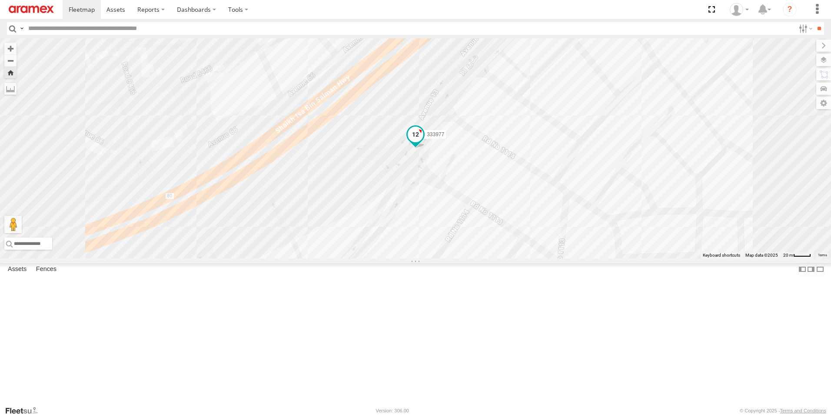
click at [423, 142] on span at bounding box center [416, 135] width 16 height 16
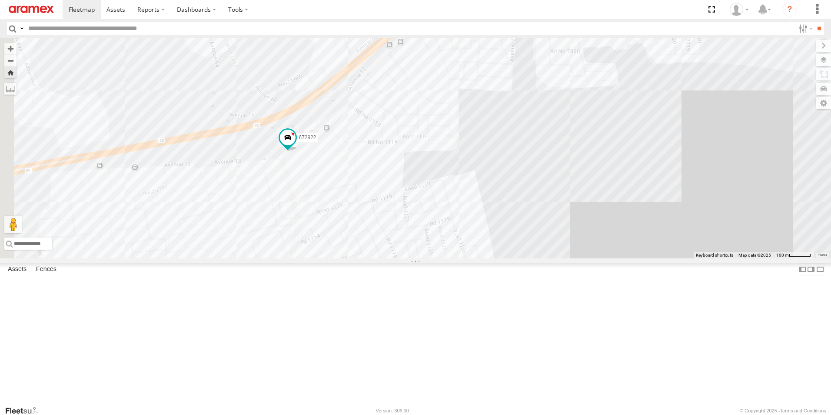
drag, startPoint x: 533, startPoint y: 183, endPoint x: 629, endPoint y: 239, distance: 112.0
click at [629, 239] on div "316421 333980 333983 672922 672920 393889 333977 316401 316264 315760 333834 31…" at bounding box center [415, 148] width 831 height 220
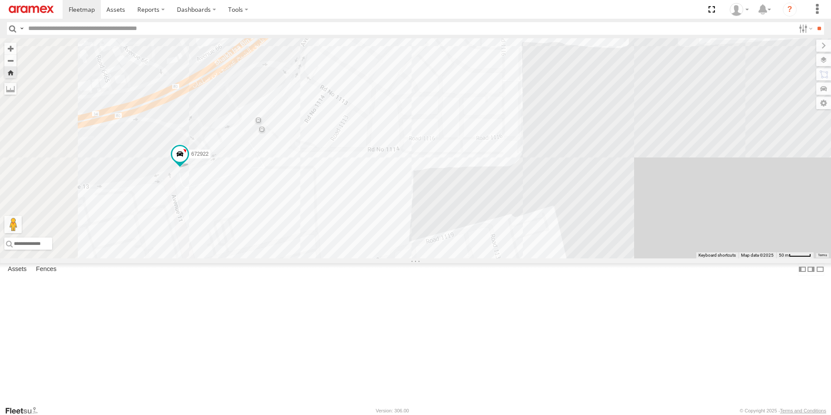
drag, startPoint x: 683, startPoint y: 250, endPoint x: 745, endPoint y: 260, distance: 62.9
click at [745, 258] on div "316421 333980 333983 672922 672920 393889 333977 316401 316264 315760 333834 31…" at bounding box center [415, 148] width 831 height 220
